Goal: Transaction & Acquisition: Purchase product/service

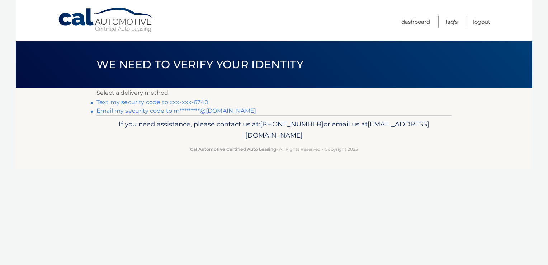
click at [133, 103] on link "Text my security code to xxx-xxx-6740" at bounding box center [152, 102] width 112 height 7
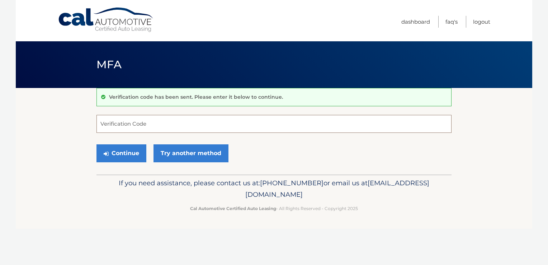
click at [143, 123] on input "Verification Code" at bounding box center [273, 124] width 355 height 18
type input "293557"
click at [118, 153] on button "Continue" at bounding box center [121, 153] width 50 height 18
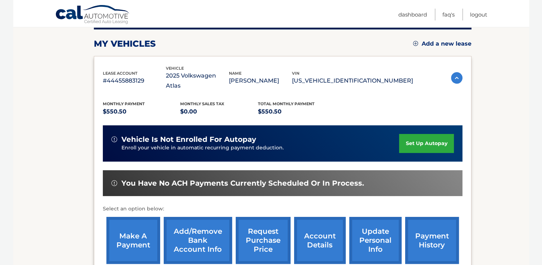
scroll to position [143, 0]
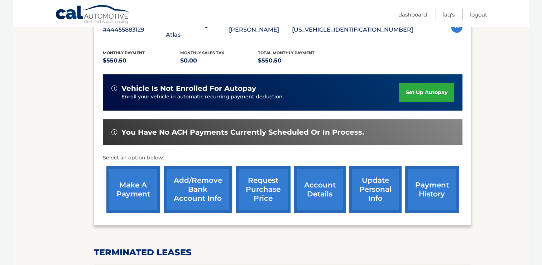
click at [130, 181] on link "make a payment" at bounding box center [133, 189] width 54 height 47
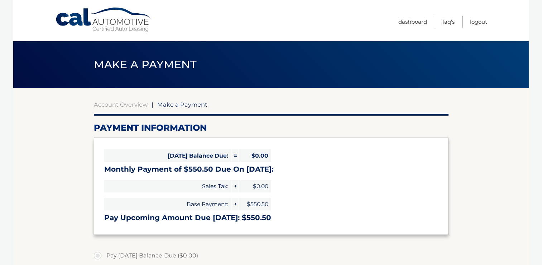
select select "NDE5N2RjYTEtYzg0MS00ZmUwLWEzM2UtMzc3NTY3MDc3ODc3"
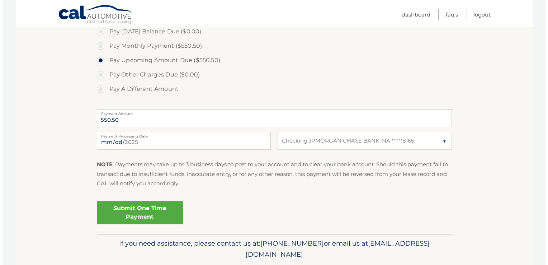
scroll to position [211, 0]
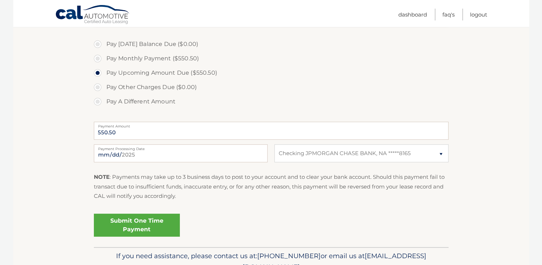
click at [127, 224] on link "Submit One Time Payment" at bounding box center [137, 224] width 86 height 23
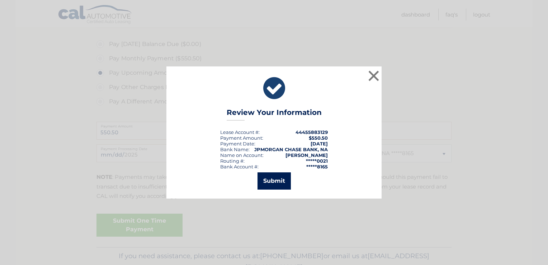
click at [277, 181] on button "Submit" at bounding box center [273, 180] width 33 height 17
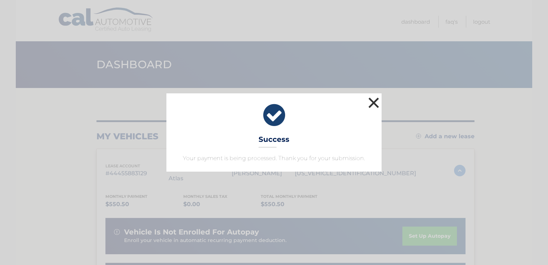
click at [374, 101] on button "×" at bounding box center [373, 102] width 14 height 14
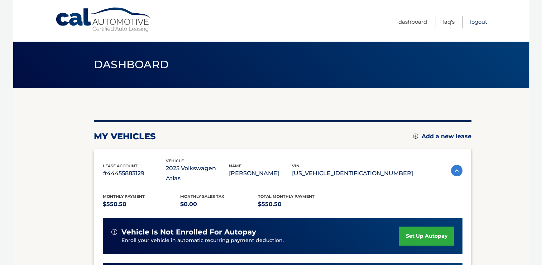
click at [477, 21] on link "Logout" at bounding box center [478, 22] width 17 height 12
